Goal: Information Seeking & Learning: Learn about a topic

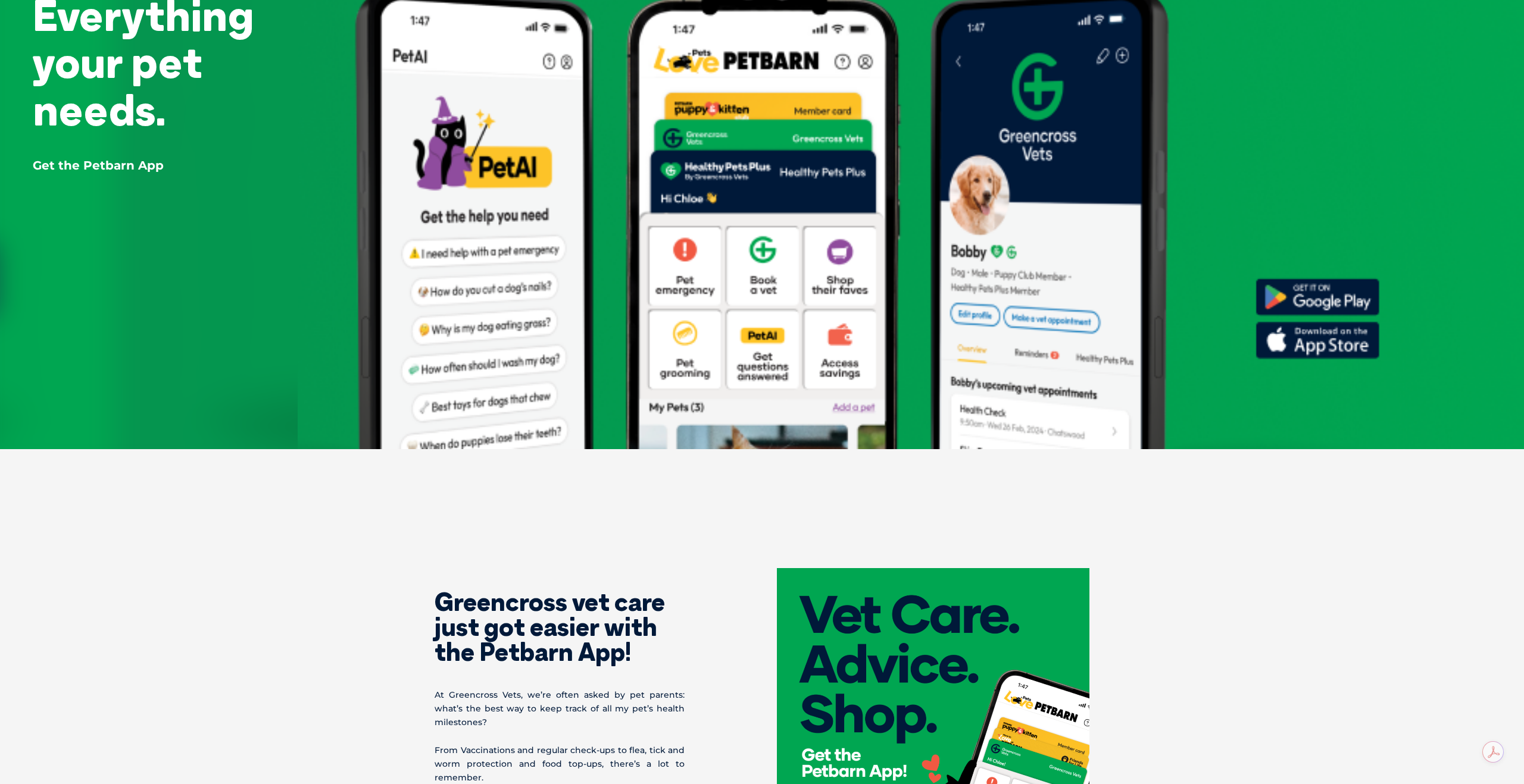
scroll to position [307, 0]
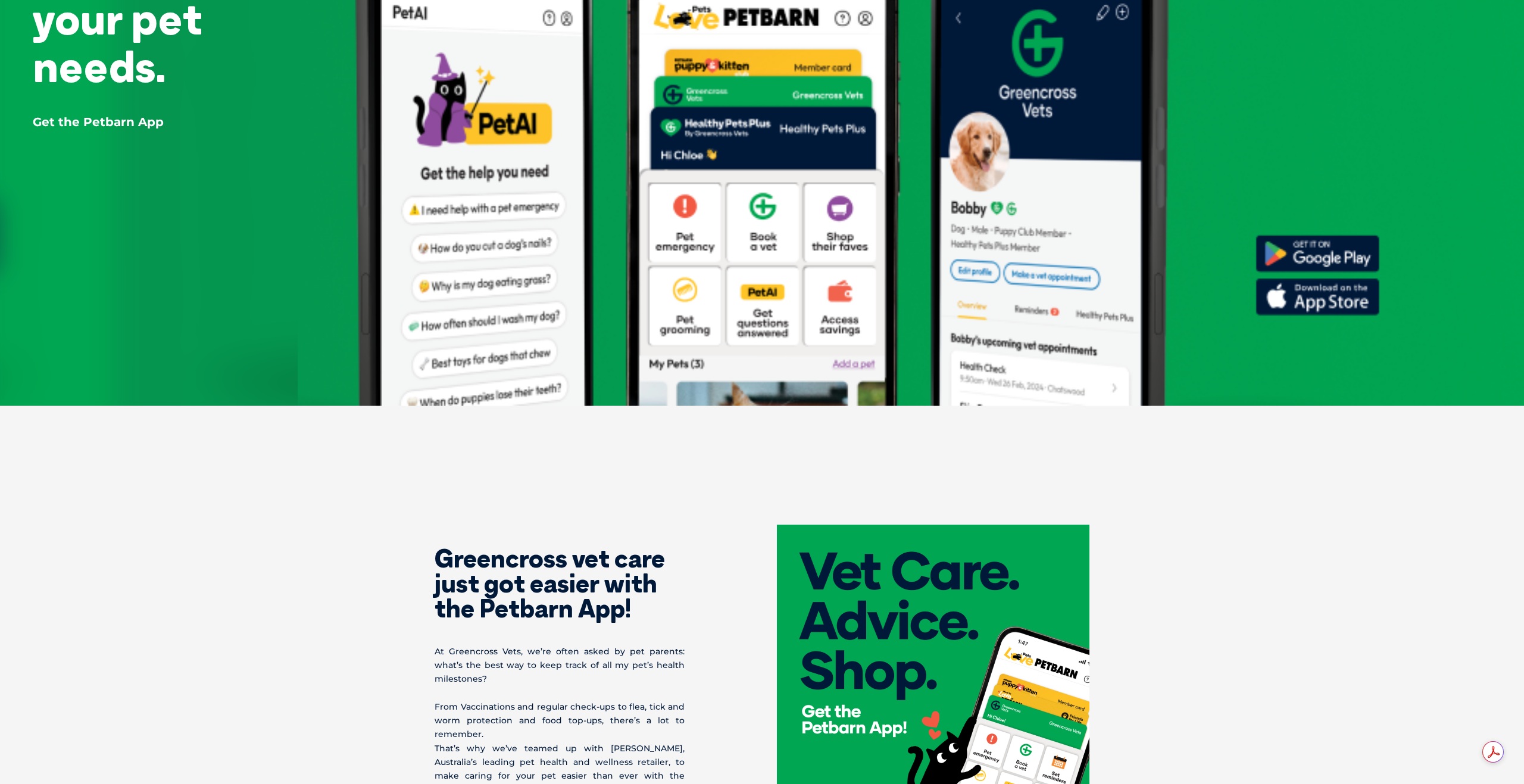
click at [1219, 610] on section "Greencross vet care just got easier with the Petbarn App! At Greencross Vets, w…" at bounding box center [762, 681] width 1524 height 407
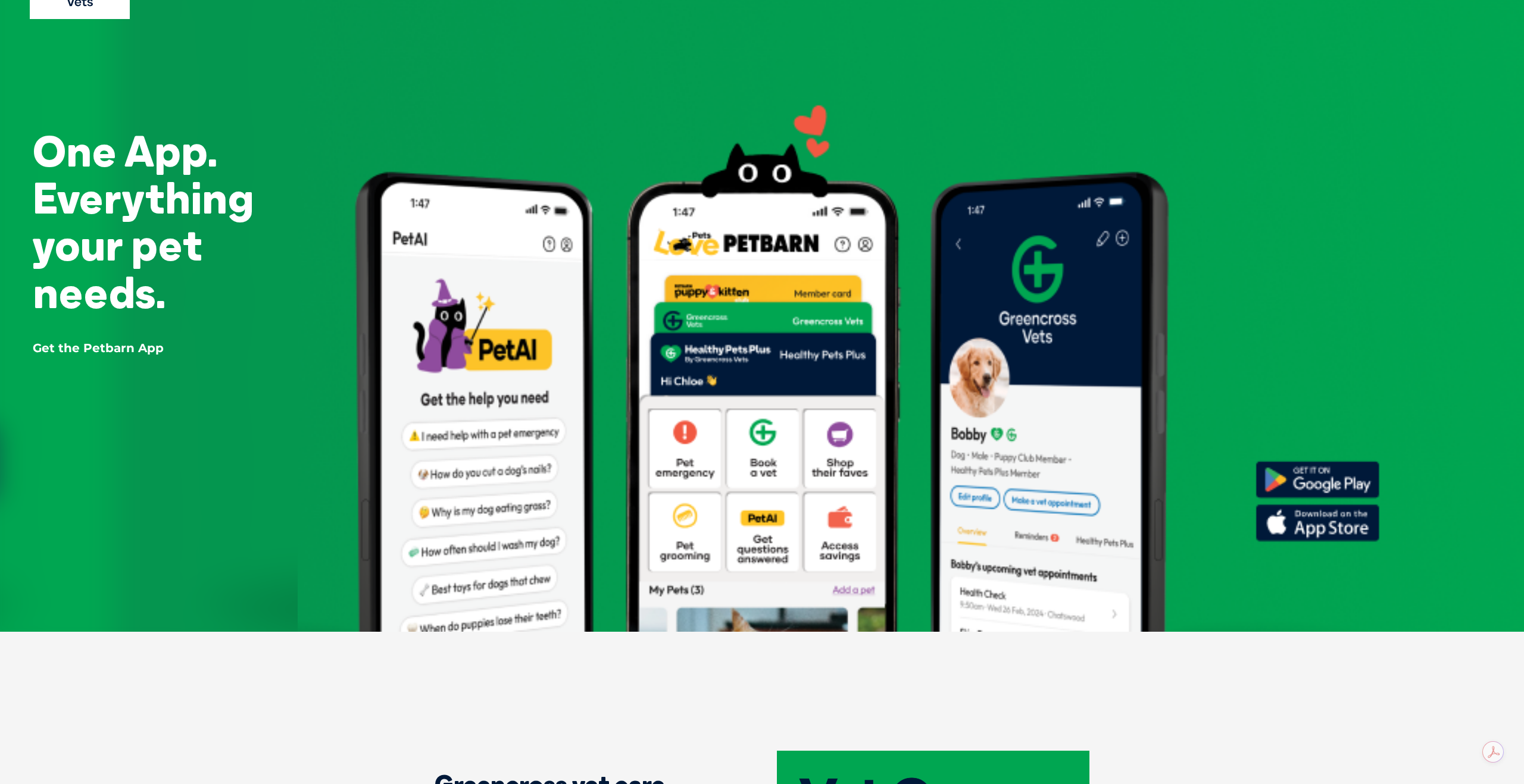
scroll to position [0, 0]
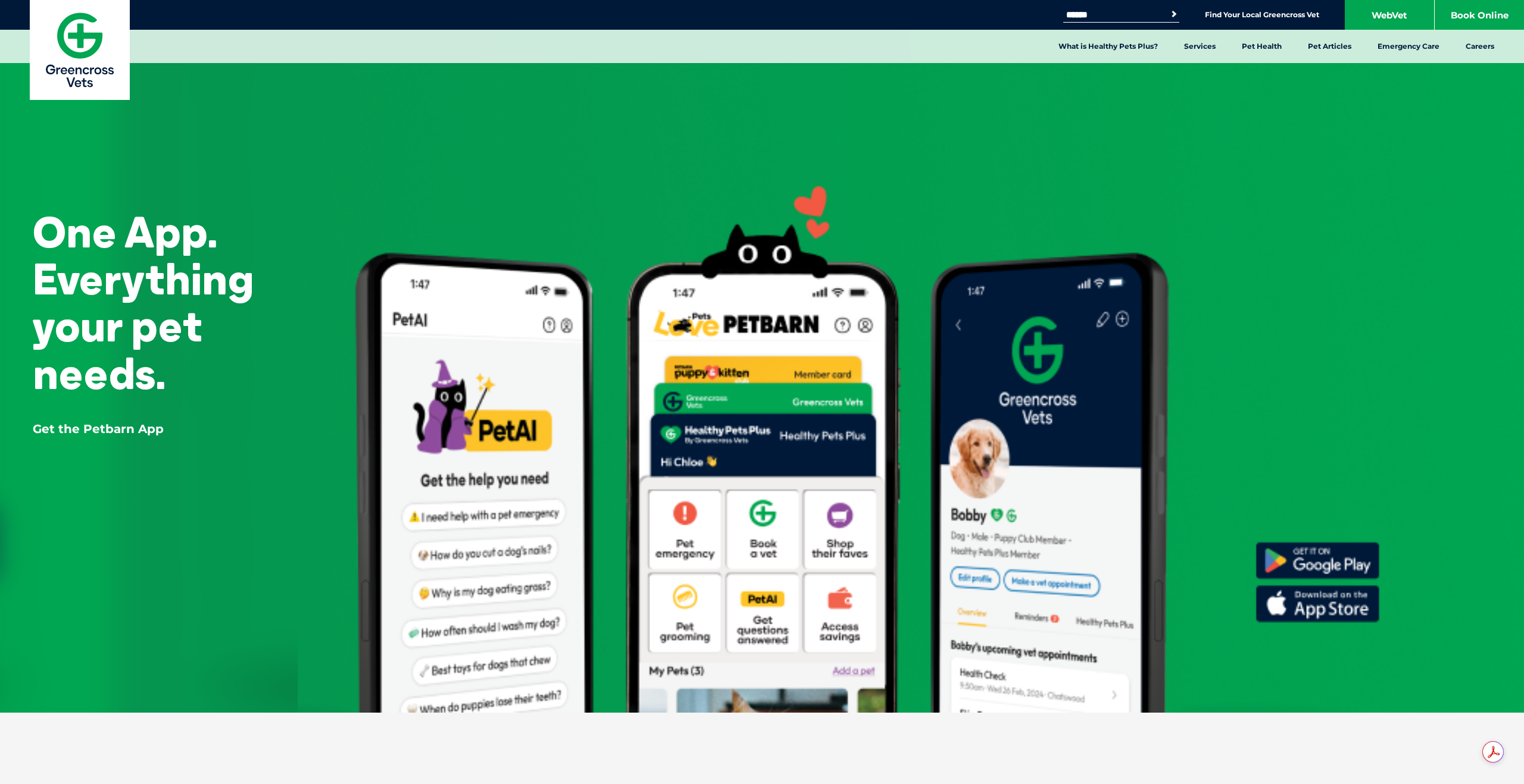
click at [1331, 549] on div "One App. Everything your pet needs. Get the Petbarn App" at bounding box center [762, 356] width 1524 height 713
click at [1338, 596] on div "One App. Everything your pet needs. Get the Petbarn App" at bounding box center [762, 356] width 1524 height 713
drag, startPoint x: 1523, startPoint y: 300, endPoint x: 1514, endPoint y: 60, distance: 240.2
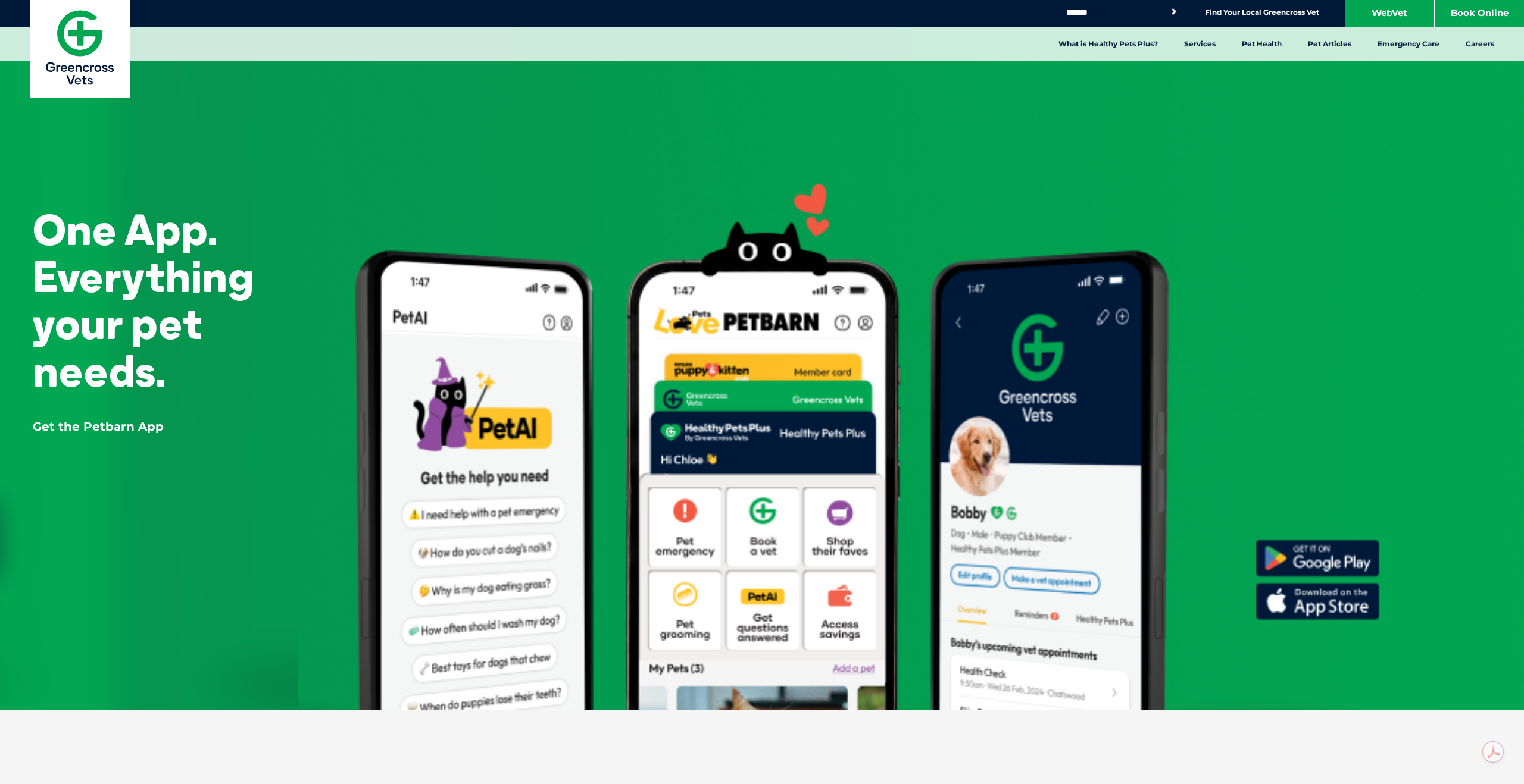
scroll to position [89, 0]
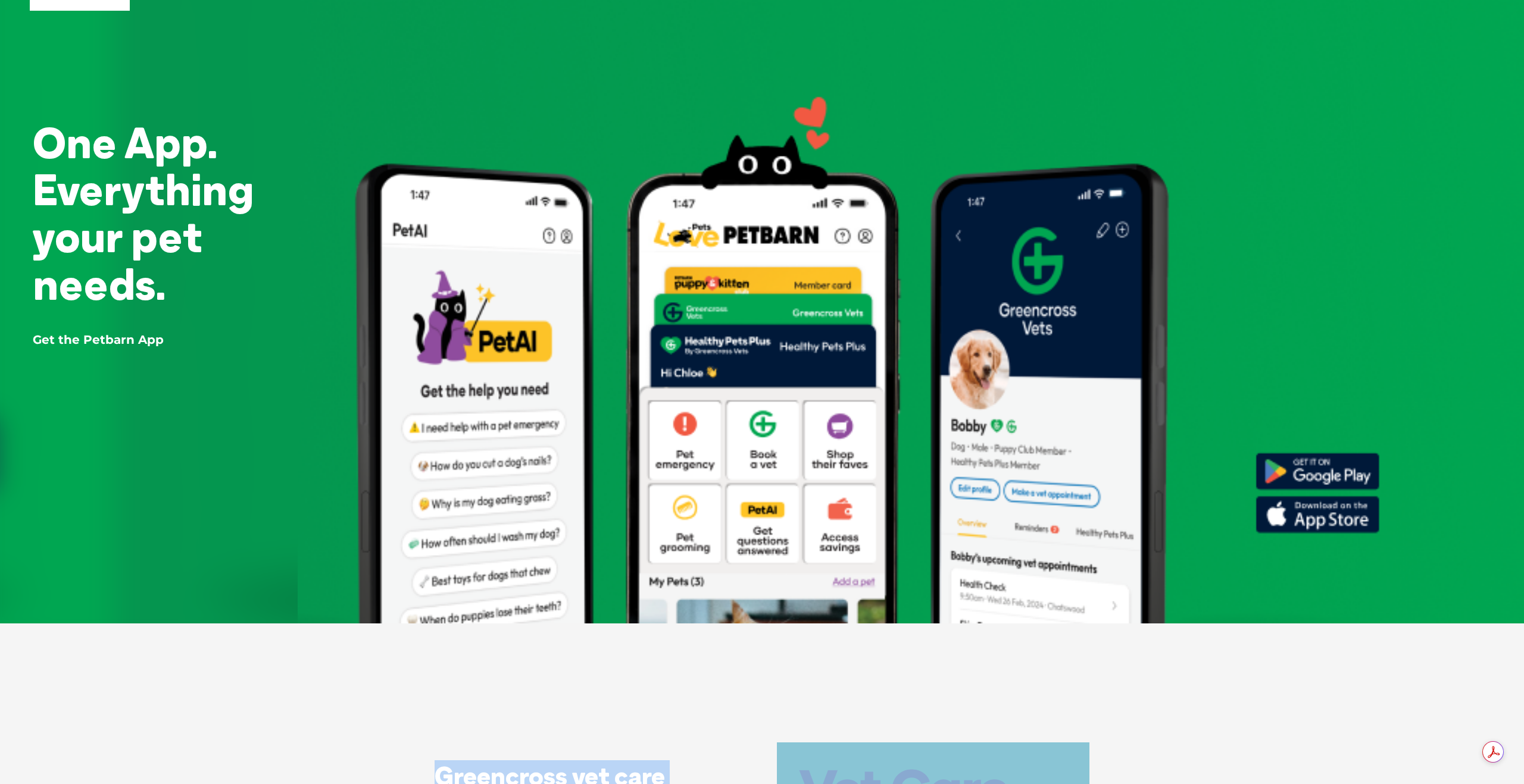
click at [1296, 533] on div "One App. Everything your pet needs. Get the Petbarn App" at bounding box center [762, 267] width 1524 height 713
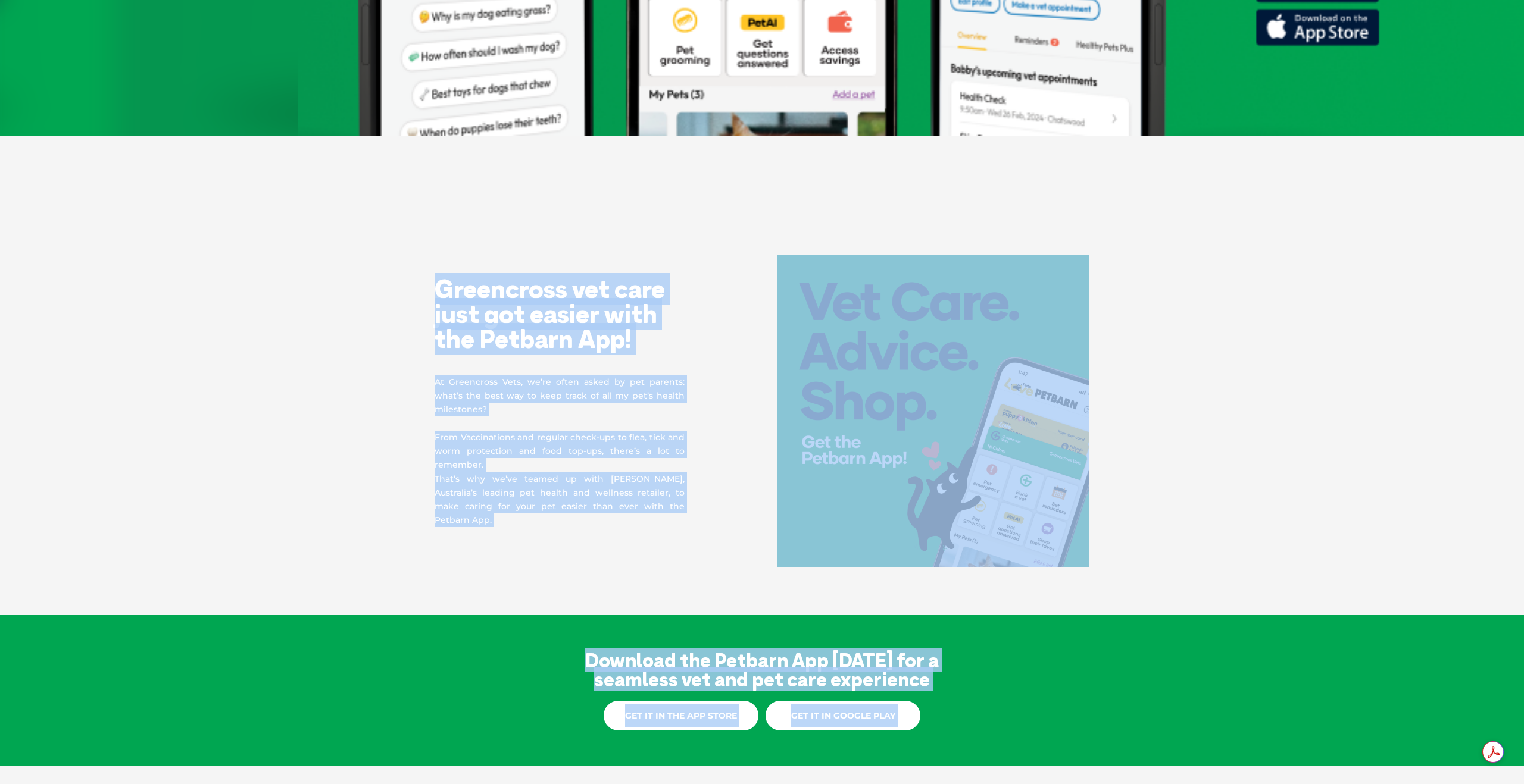
scroll to position [574, 0]
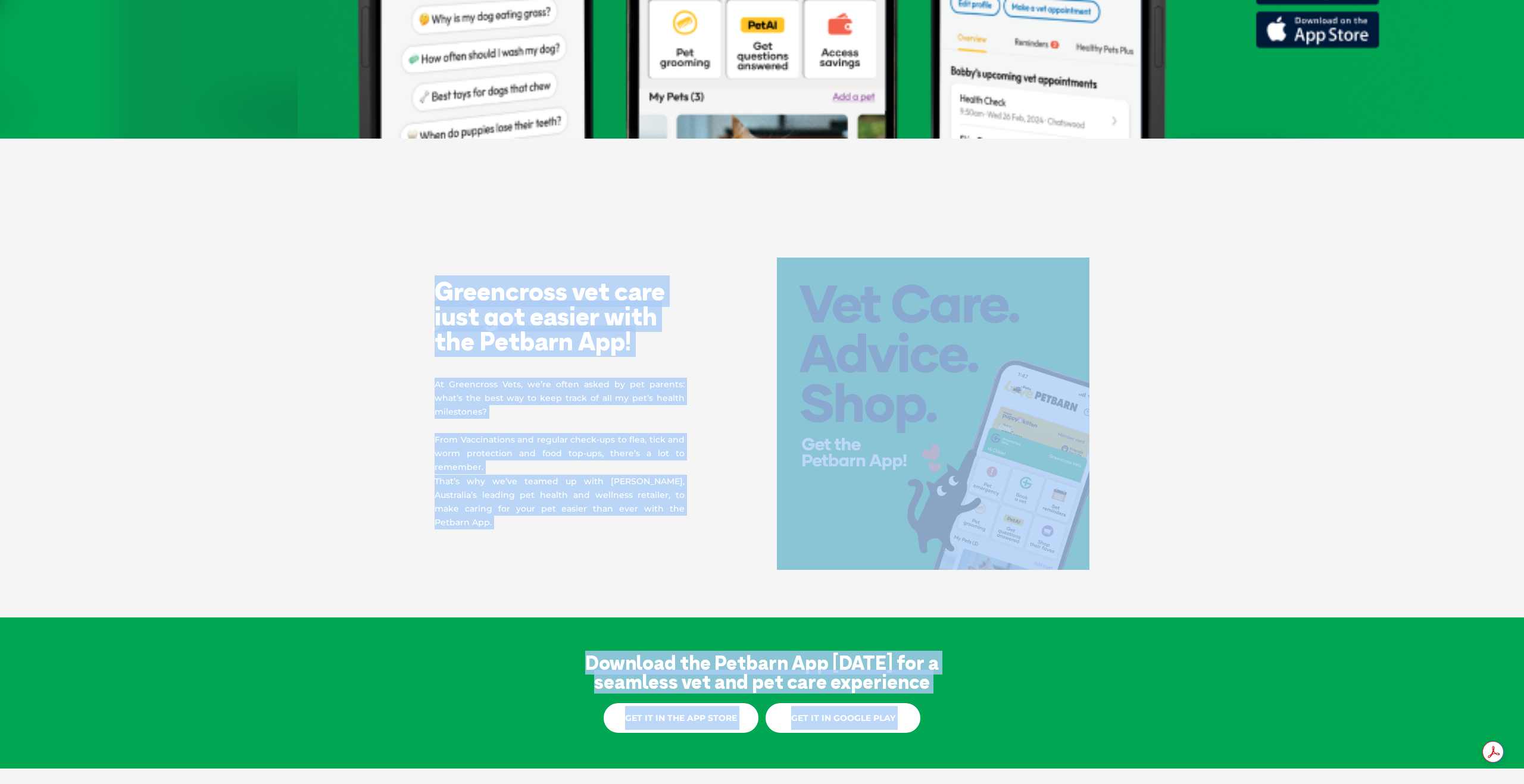
click at [1299, 443] on section "Greencross vet care just got easier with the Petbarn App! At Greencross Vets, w…" at bounding box center [762, 413] width 1524 height 407
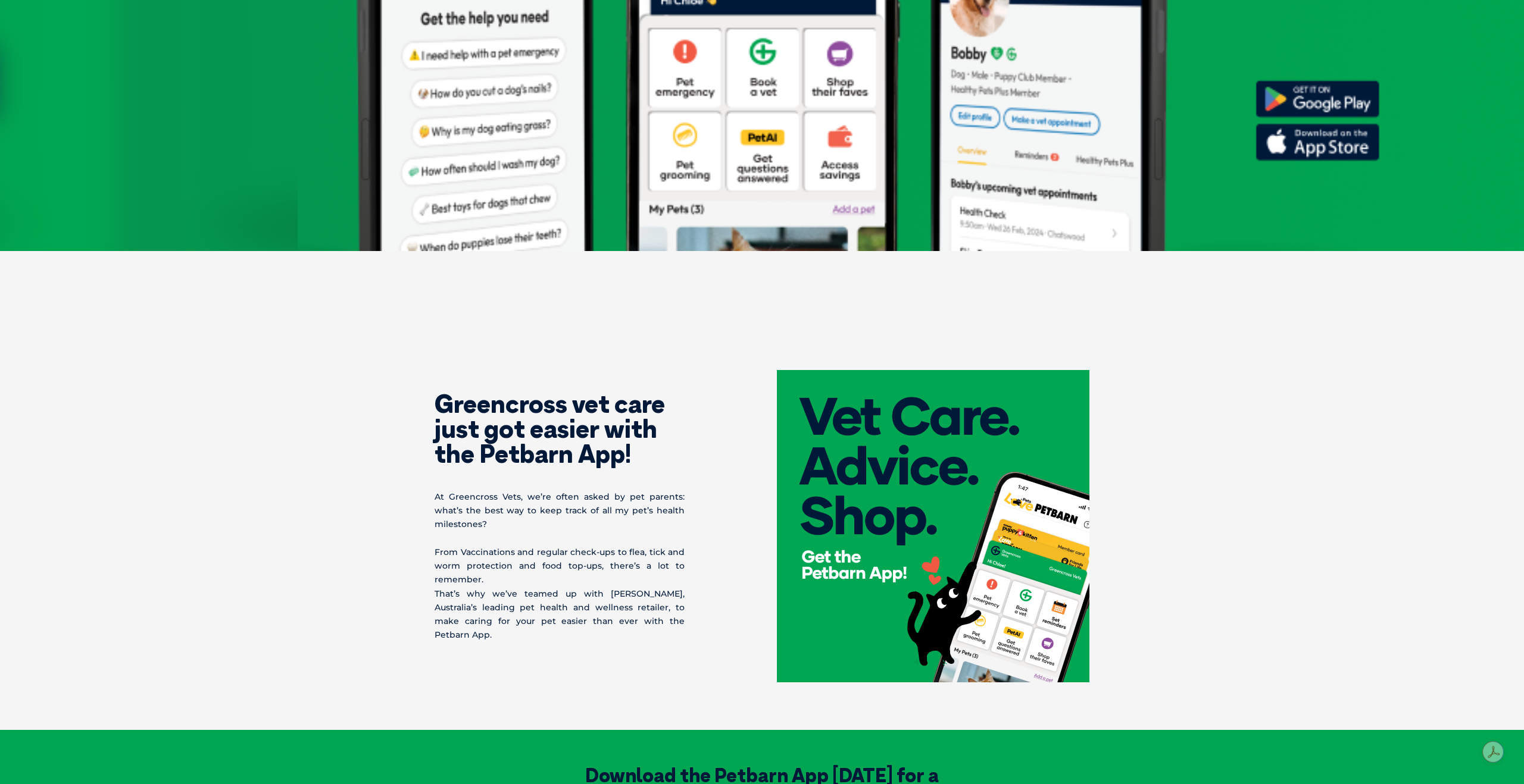
scroll to position [601, 0]
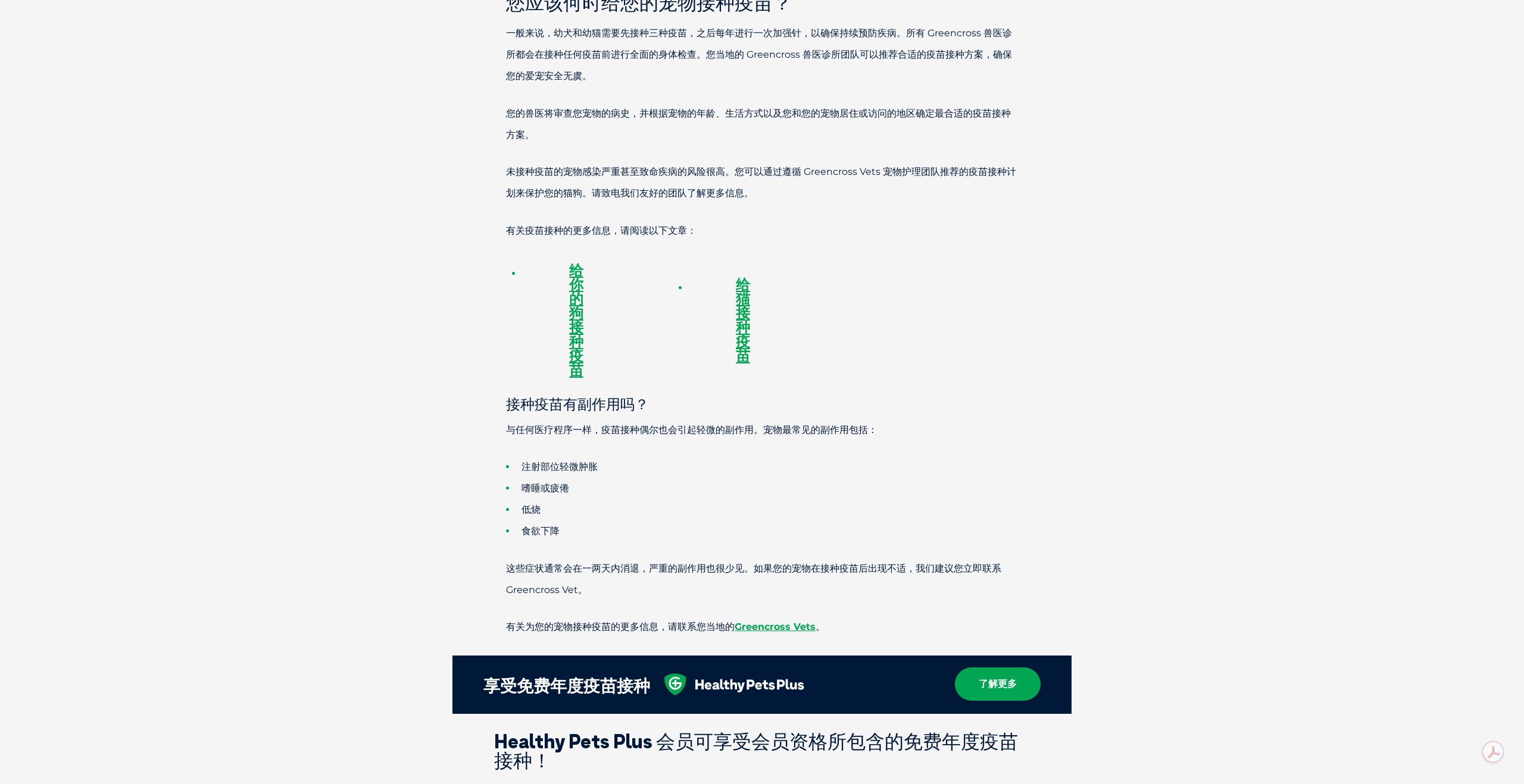
scroll to position [830, 0]
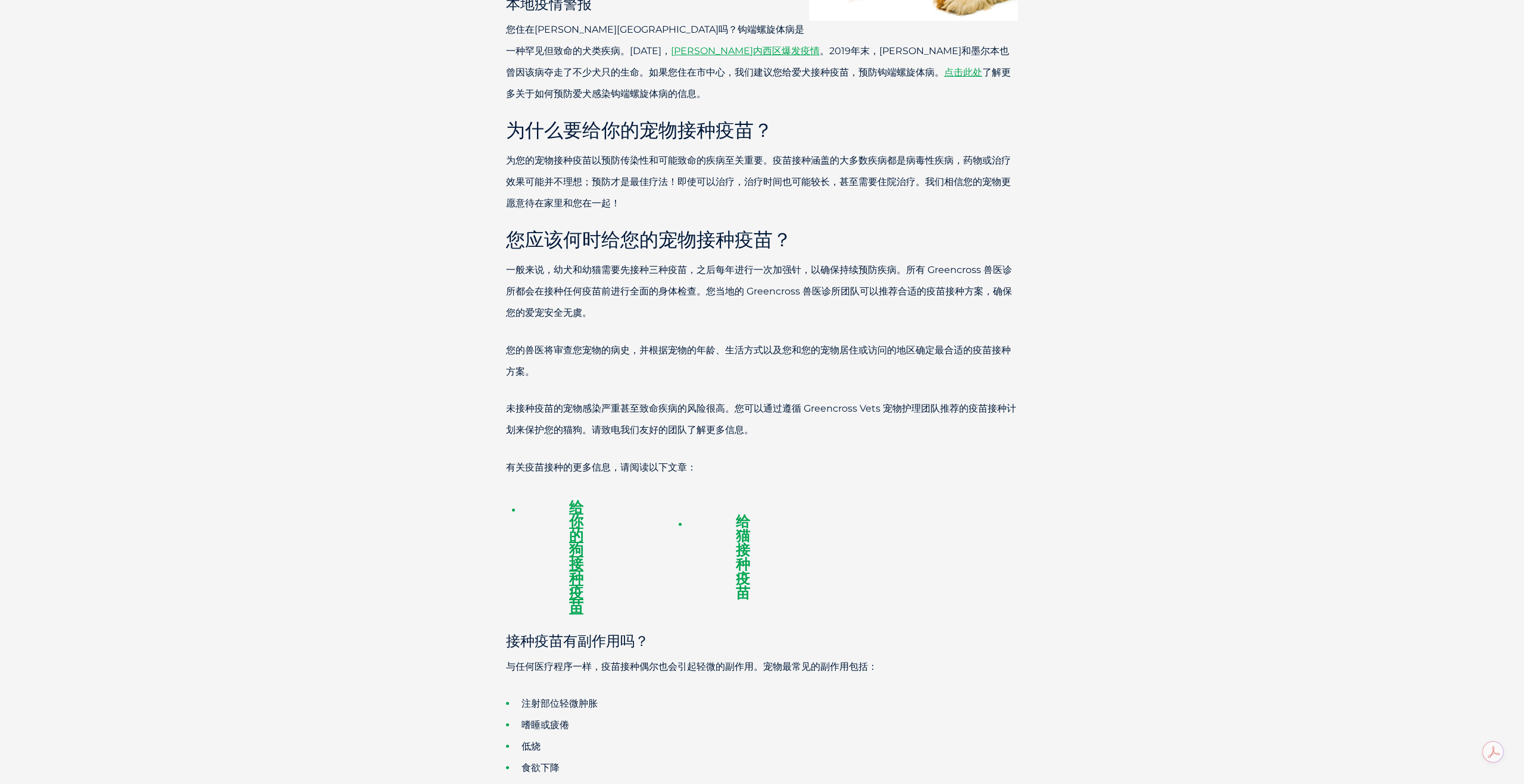
click at [748, 533] on font "给猫接种疫苗" at bounding box center [743, 557] width 14 height 89
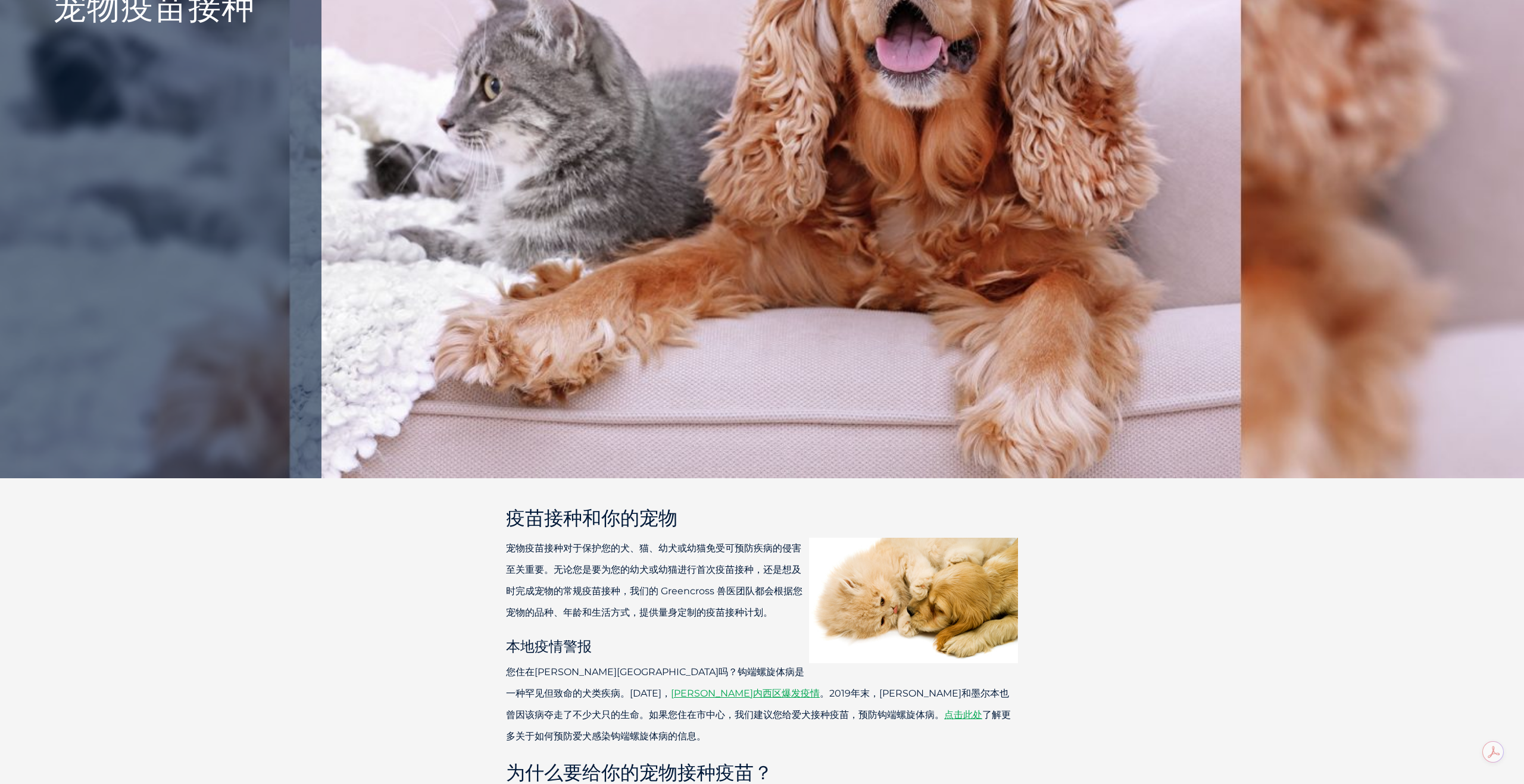
scroll to position [0, 0]
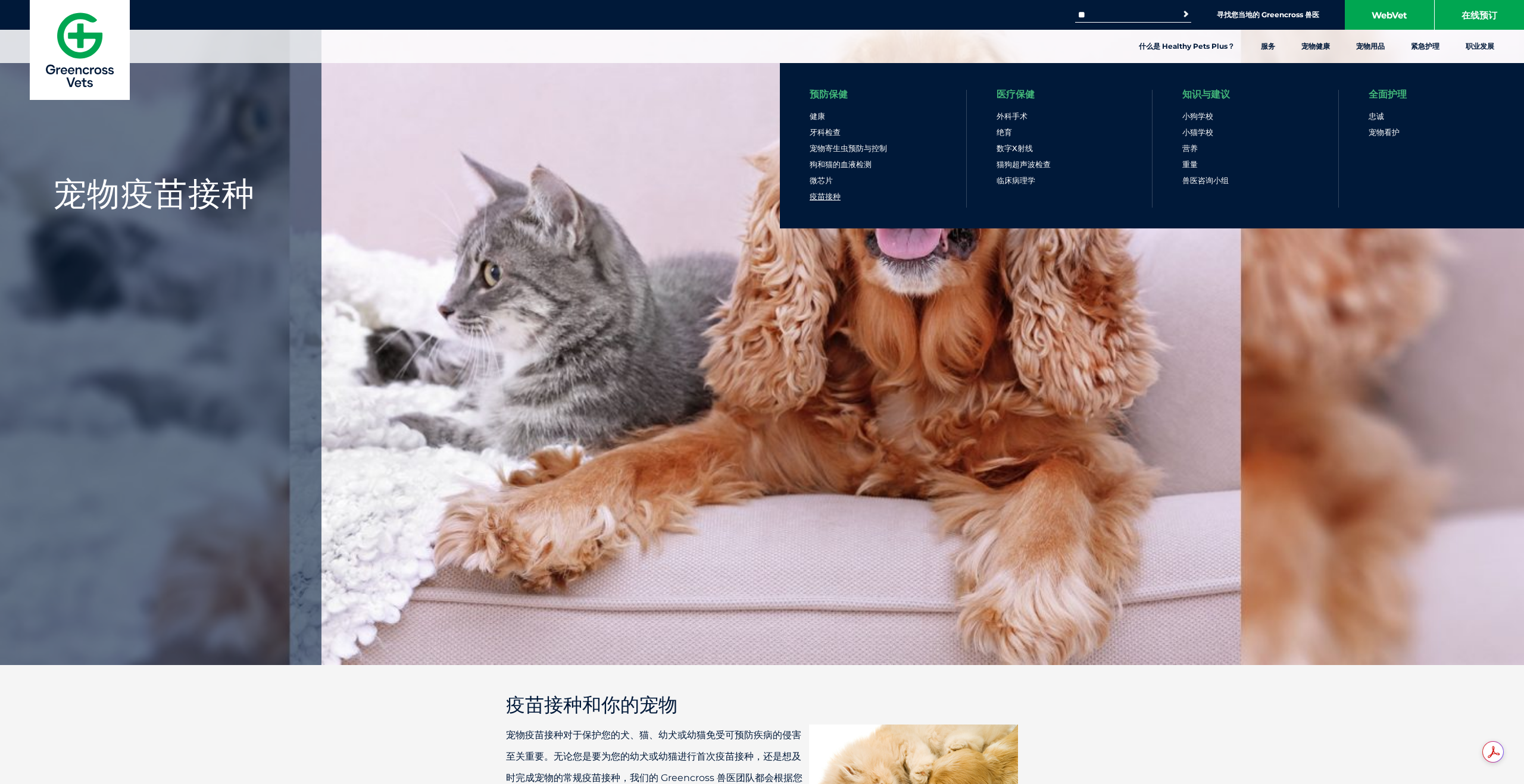
click at [825, 191] on font "疫苗接种" at bounding box center [825, 196] width 31 height 10
click at [1386, 131] on font "宠物看护" at bounding box center [1383, 132] width 31 height 10
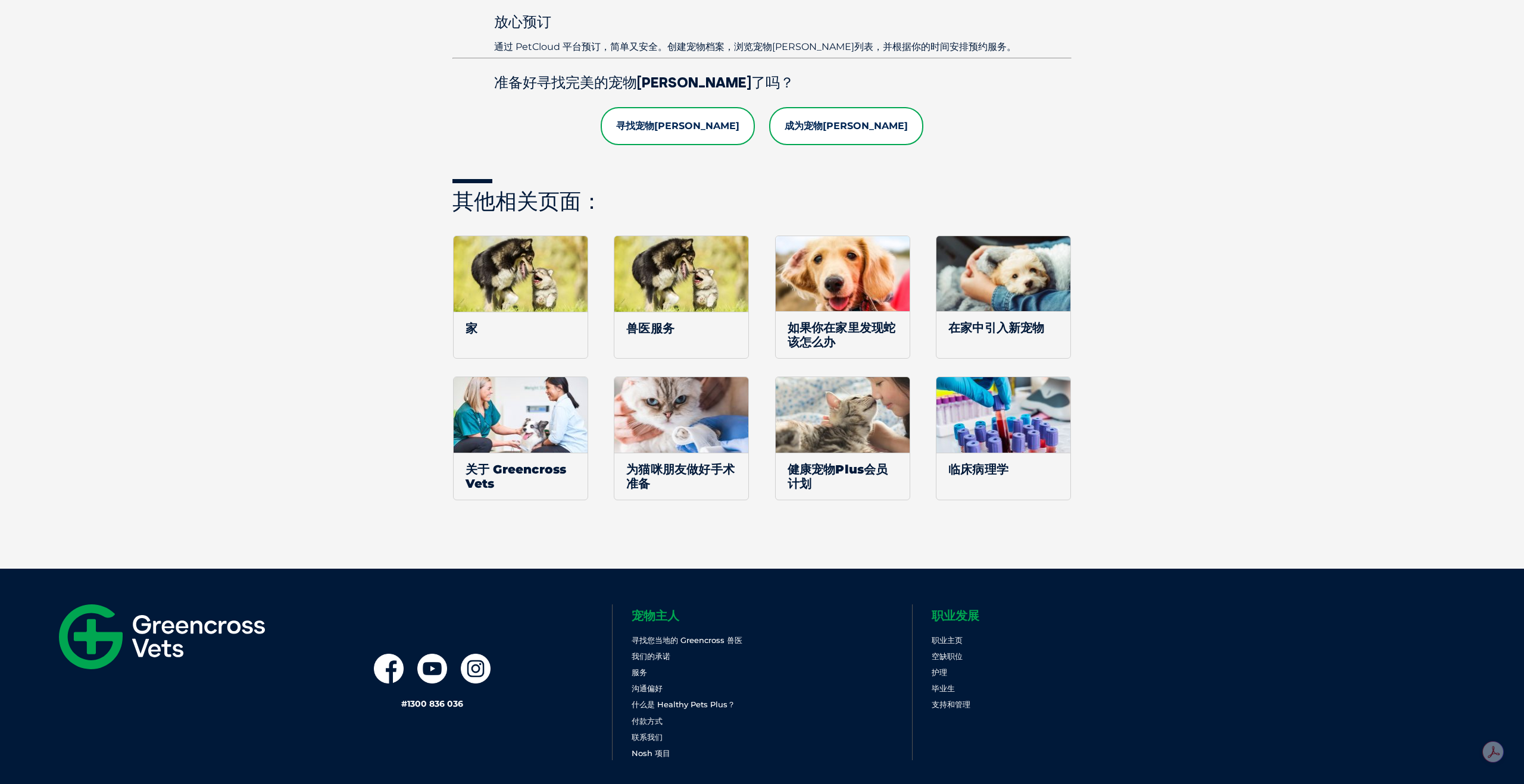
scroll to position [1170, 0]
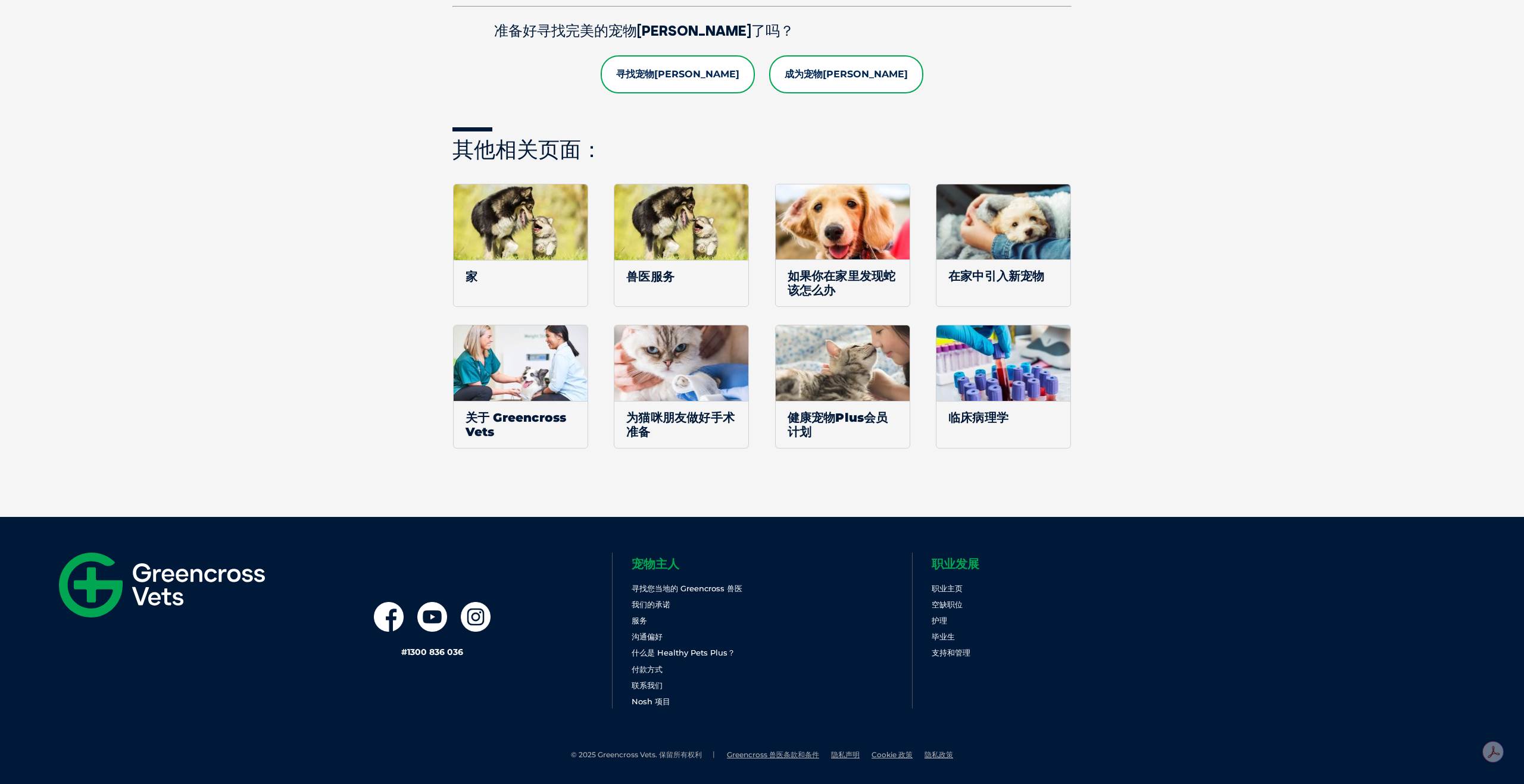
click at [723, 86] on link "寻找宠物[PERSON_NAME]" at bounding box center [678, 74] width 154 height 38
